Goal: Transaction & Acquisition: Purchase product/service

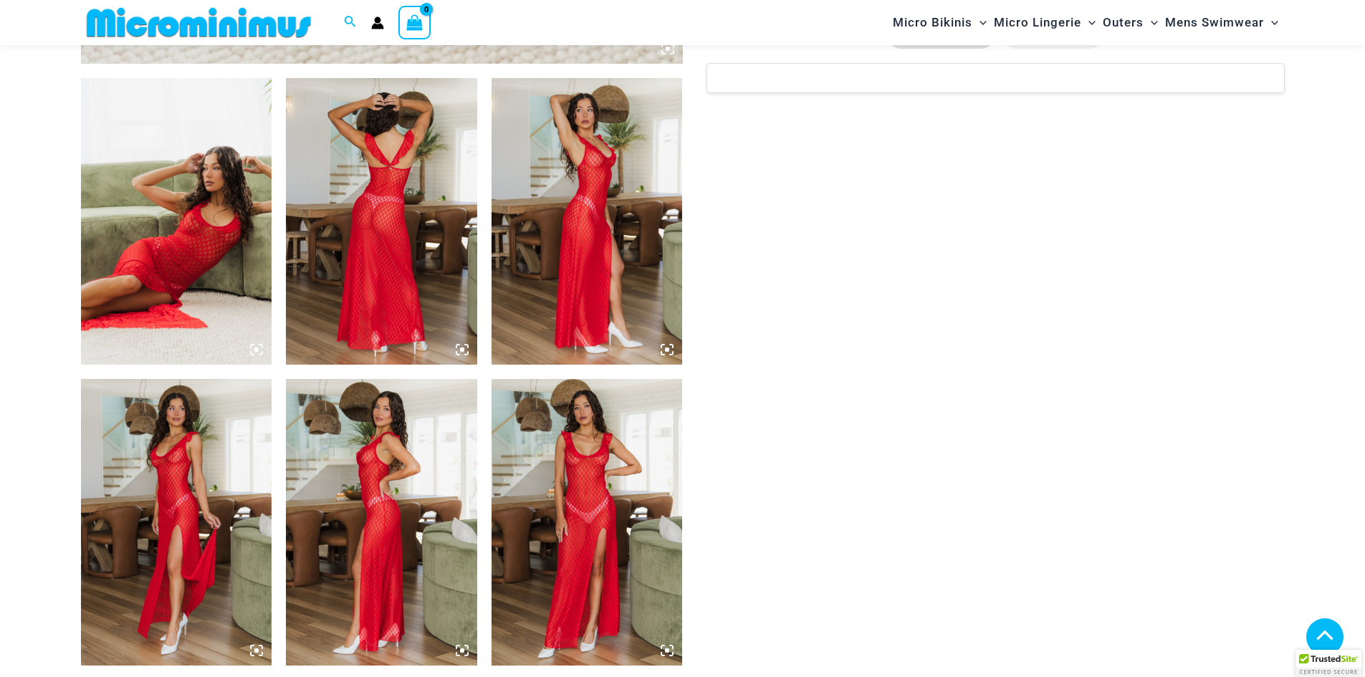
scroll to position [994, 0]
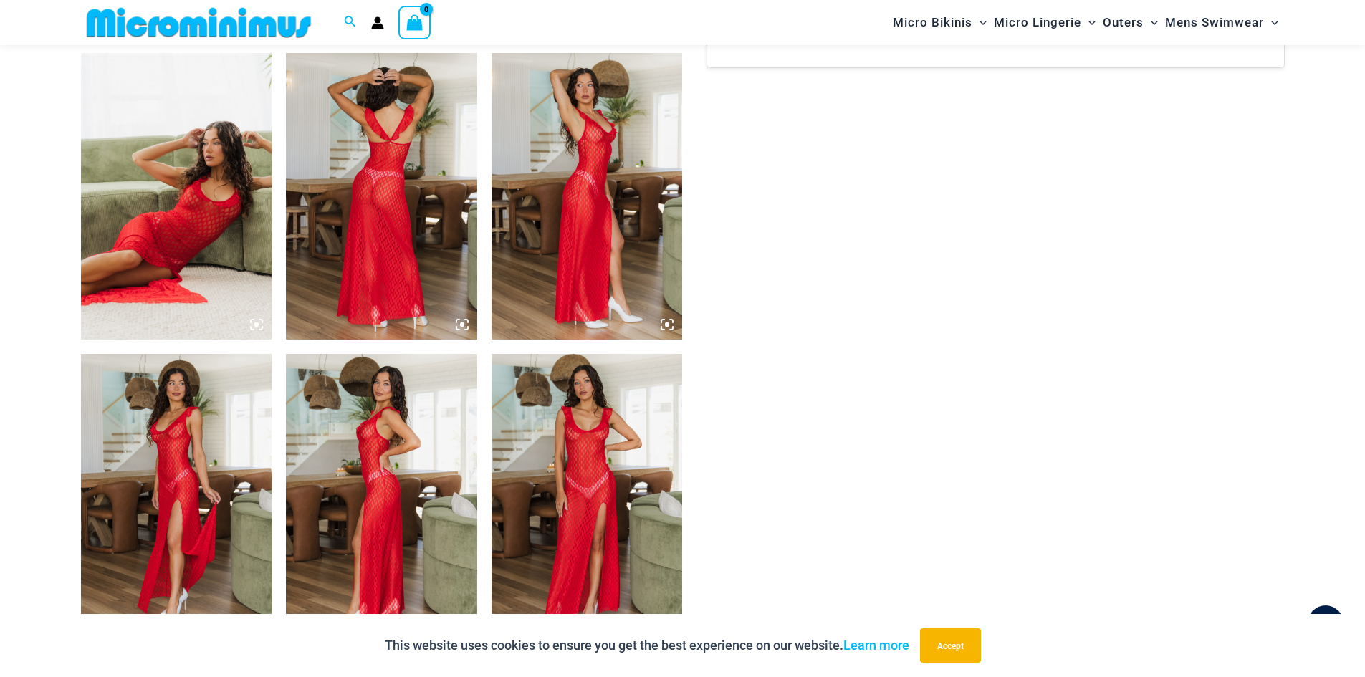
click at [372, 430] on img at bounding box center [381, 497] width 191 height 287
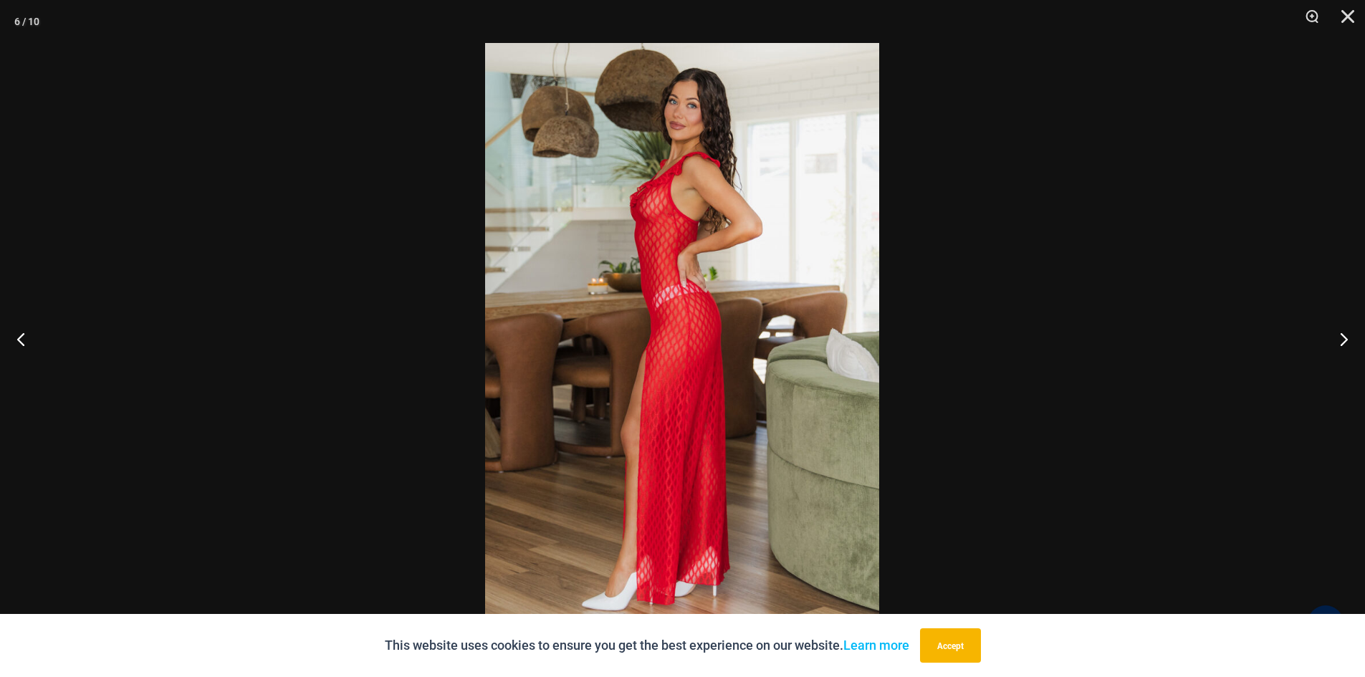
click at [670, 203] on img at bounding box center [682, 338] width 394 height 591
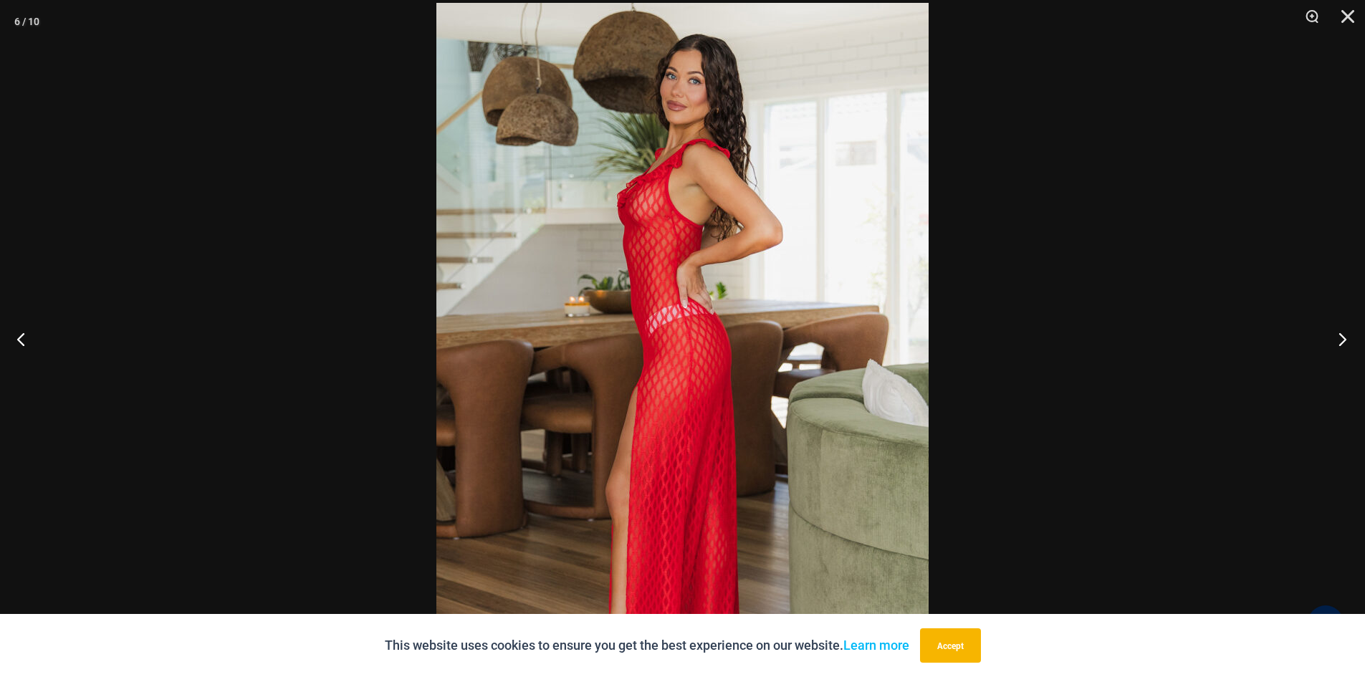
click at [1347, 338] on button "Next" at bounding box center [1338, 339] width 54 height 72
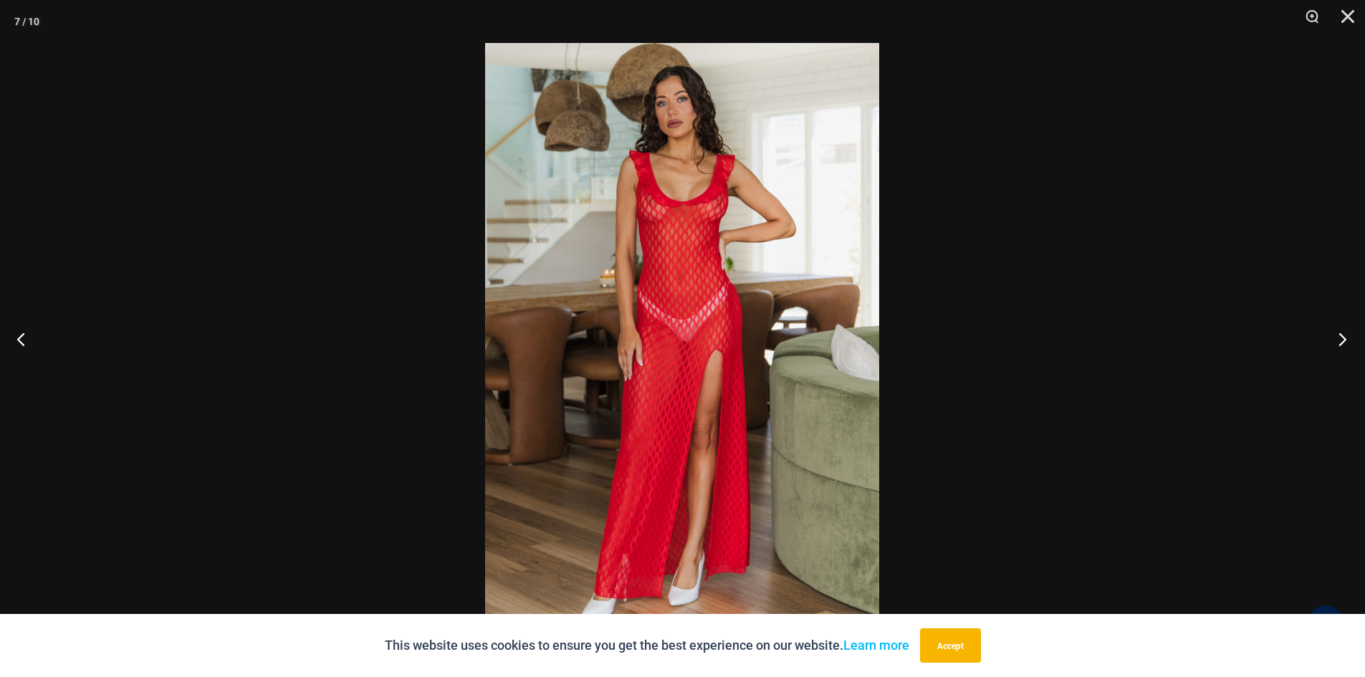
click at [1347, 338] on button "Next" at bounding box center [1338, 339] width 54 height 72
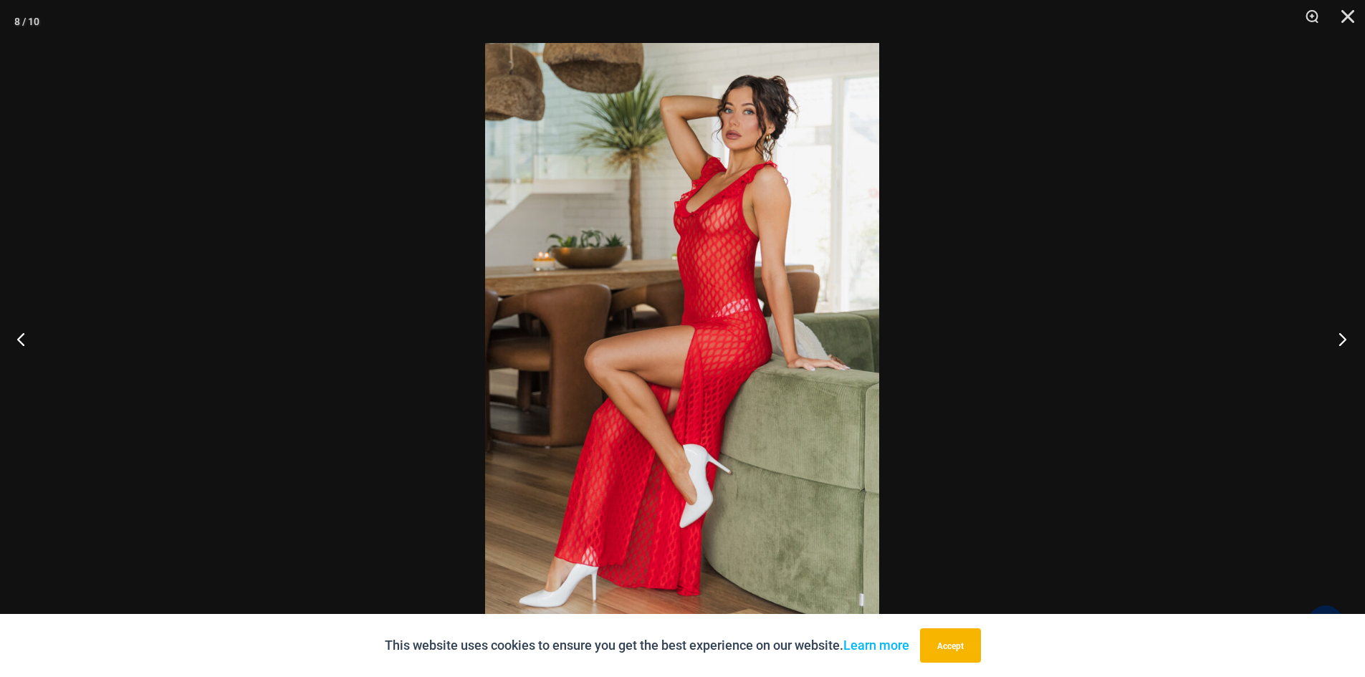
click at [1347, 338] on button "Next" at bounding box center [1338, 339] width 54 height 72
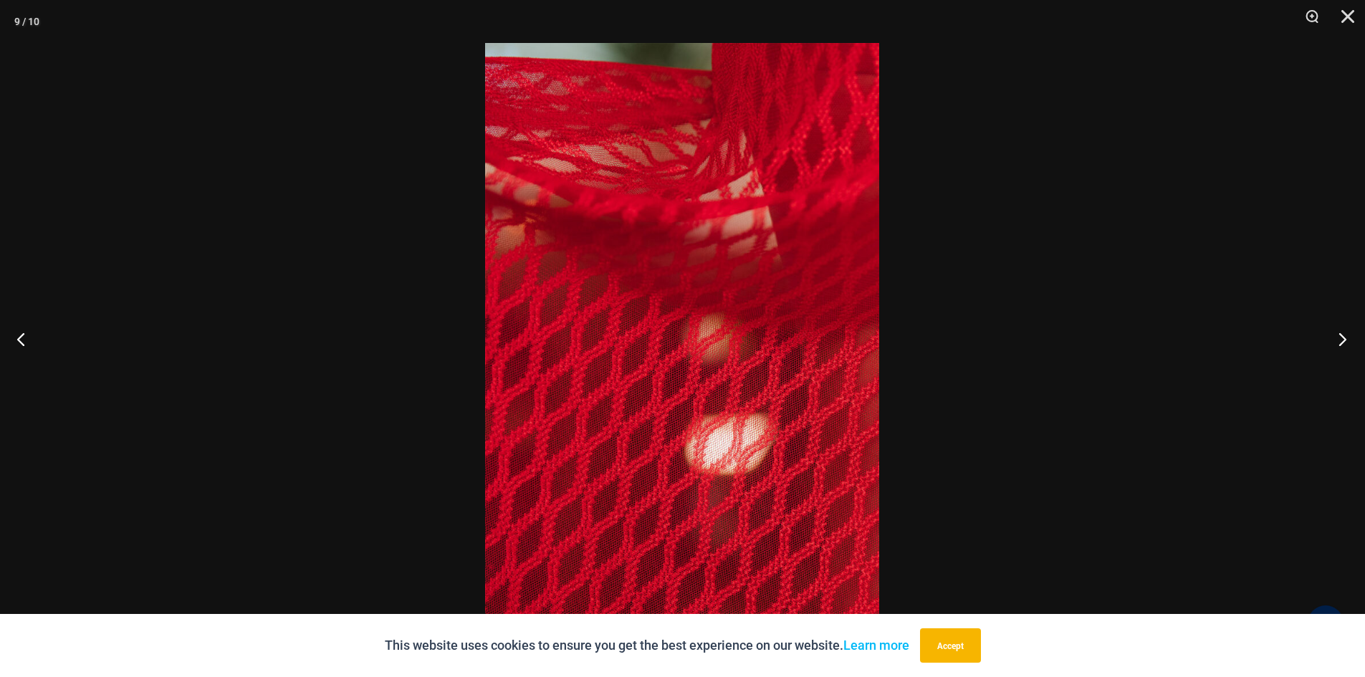
click at [1347, 338] on button "Next" at bounding box center [1338, 339] width 54 height 72
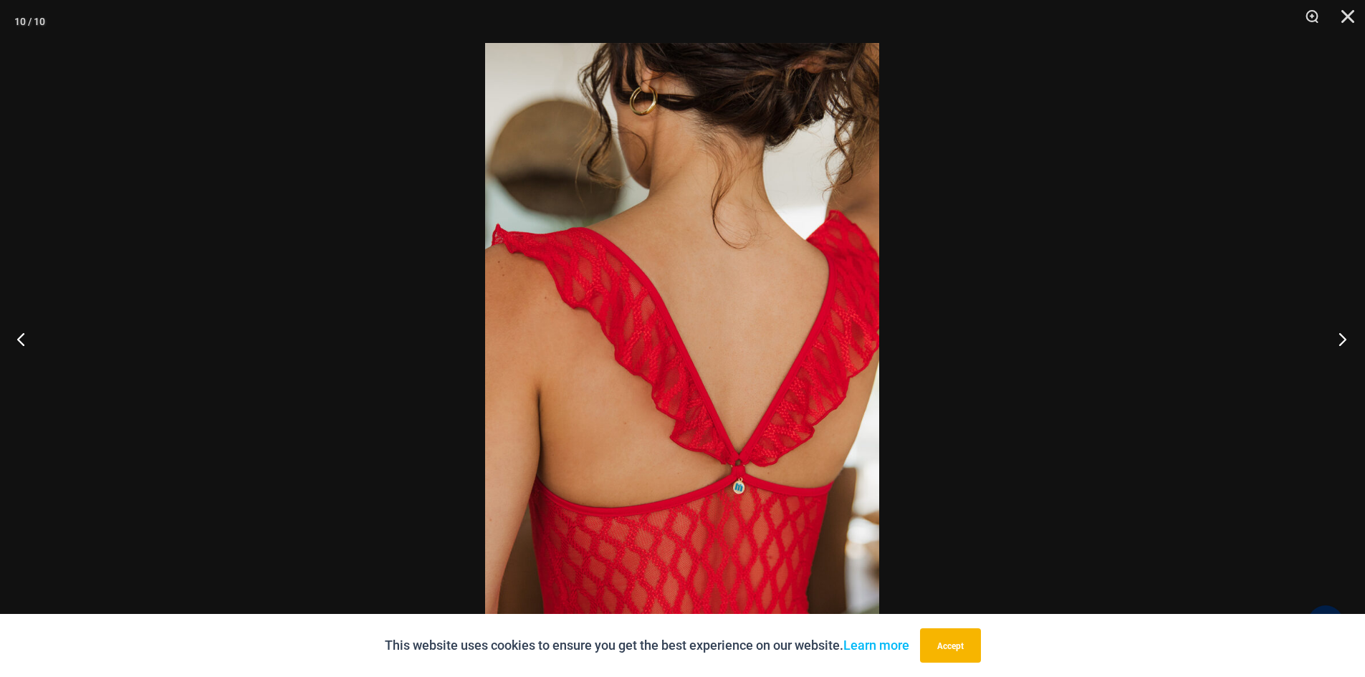
click at [1347, 338] on button "Next" at bounding box center [1338, 339] width 54 height 72
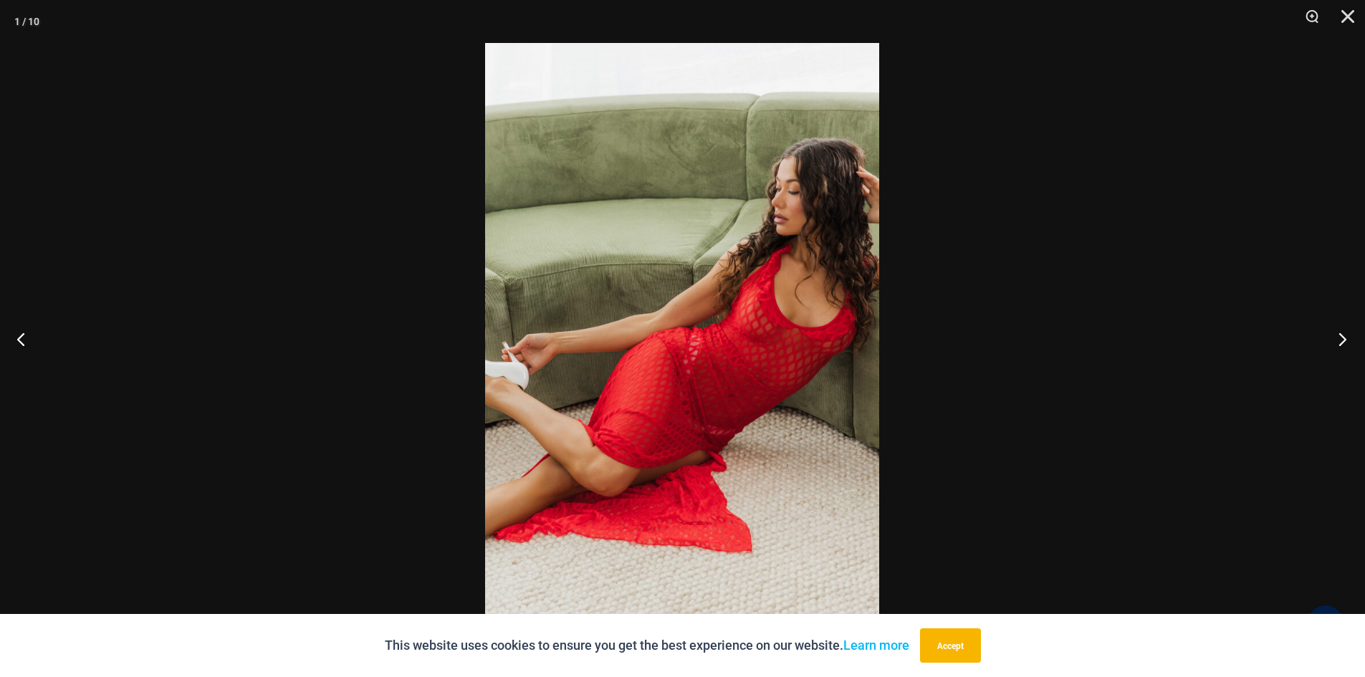
click at [1347, 338] on button "Next" at bounding box center [1338, 339] width 54 height 72
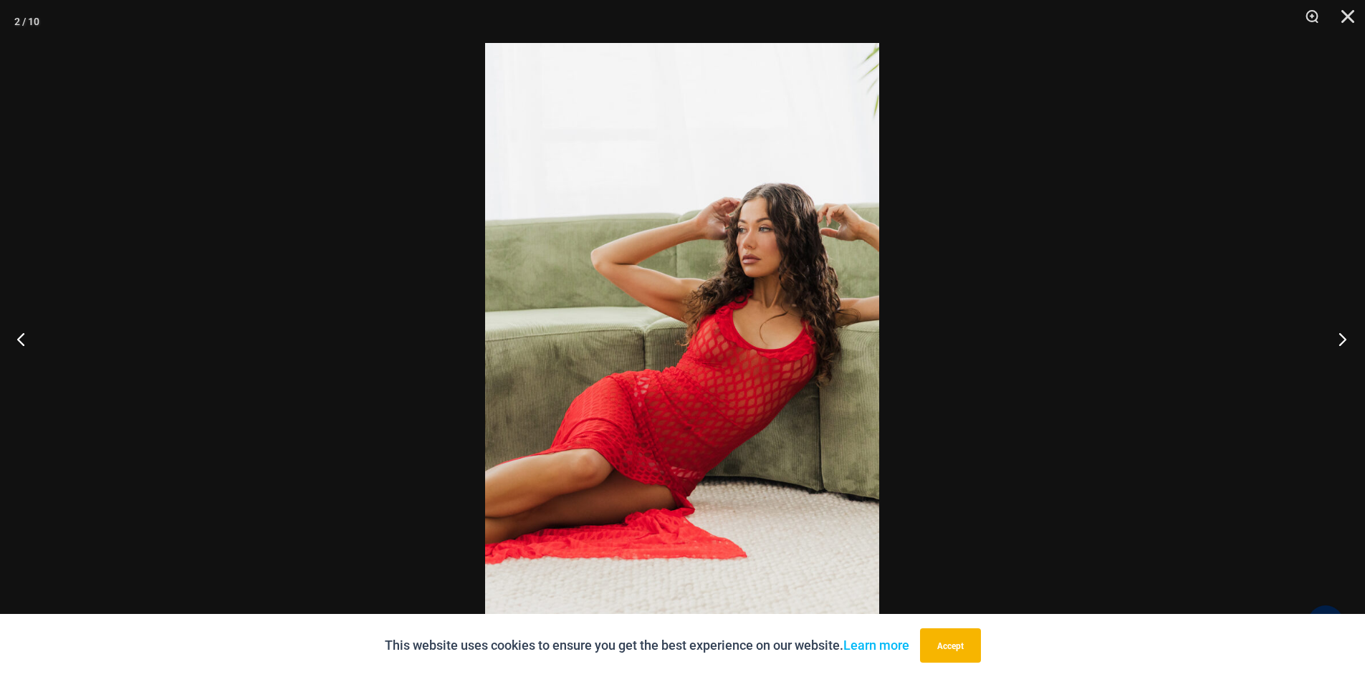
click at [1347, 338] on button "Next" at bounding box center [1338, 339] width 54 height 72
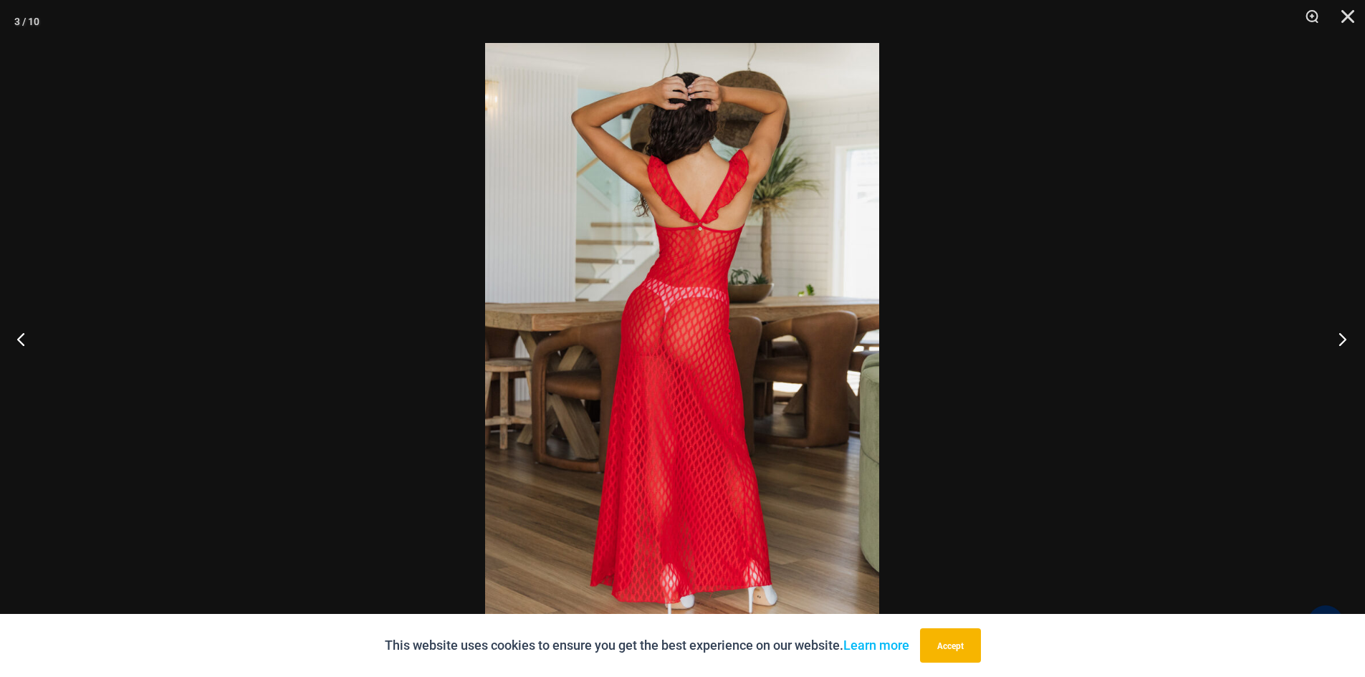
click at [1347, 338] on button "Next" at bounding box center [1338, 339] width 54 height 72
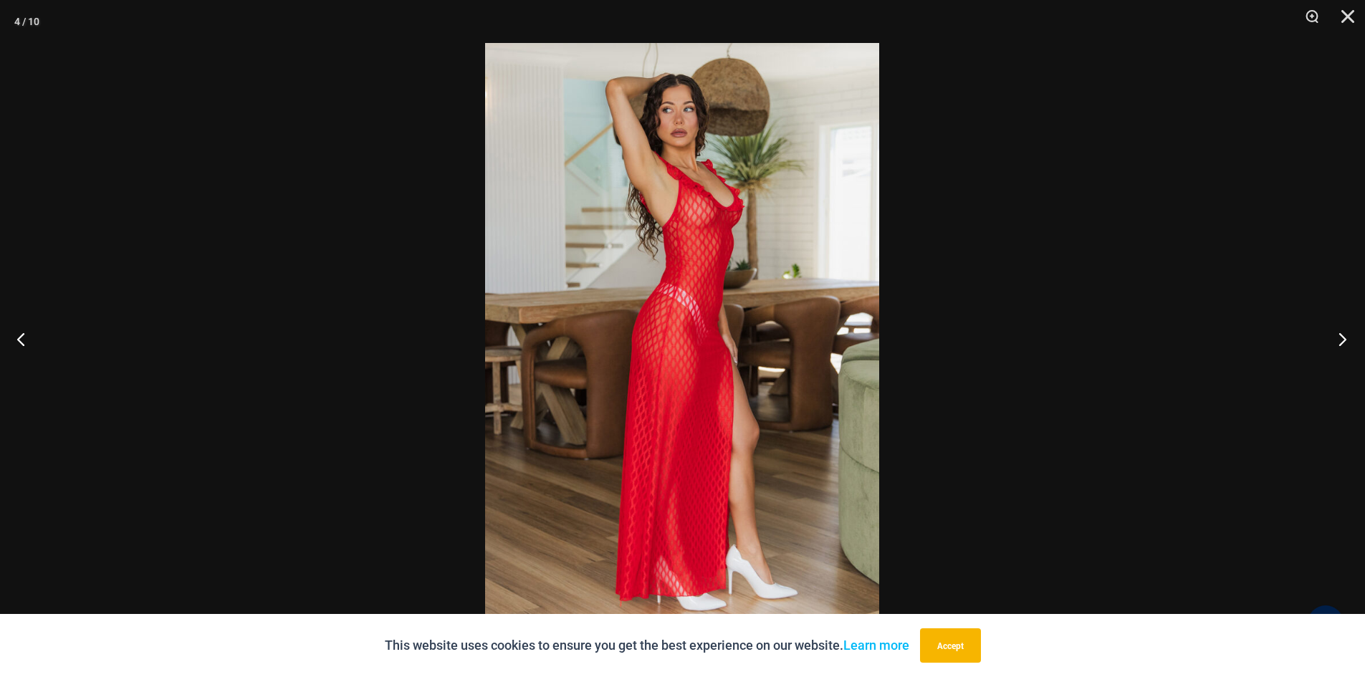
click at [1347, 338] on button "Next" at bounding box center [1338, 339] width 54 height 72
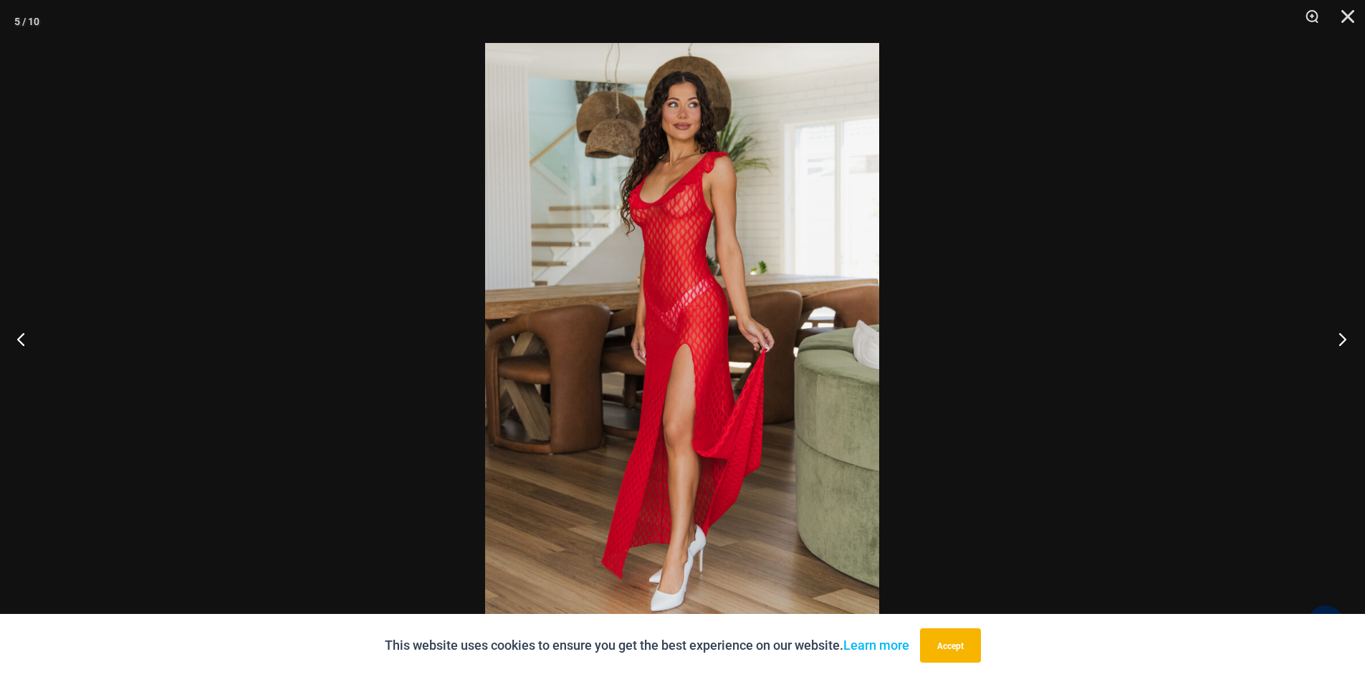
click at [1347, 338] on button "Next" at bounding box center [1338, 339] width 54 height 72
